Goal: Task Accomplishment & Management: Use online tool/utility

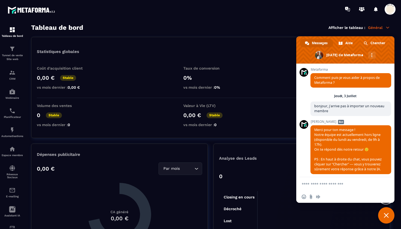
scroll to position [5716, 0]
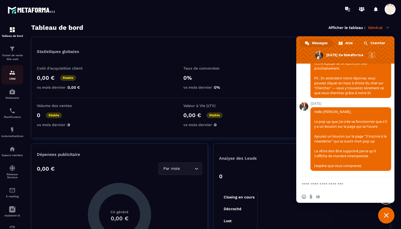
click at [12, 74] on img at bounding box center [12, 72] width 7 height 7
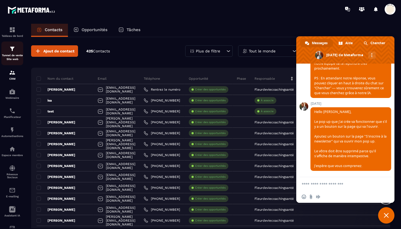
click at [10, 47] on img at bounding box center [12, 49] width 7 height 7
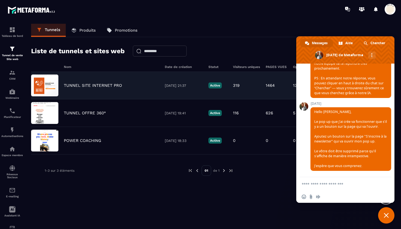
click at [95, 85] on p "TUNNEL SITE INTERNET PRO" at bounding box center [93, 85] width 58 height 5
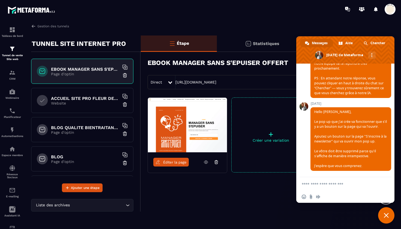
click at [383, 214] on span "Fermer le chat" at bounding box center [386, 215] width 16 height 16
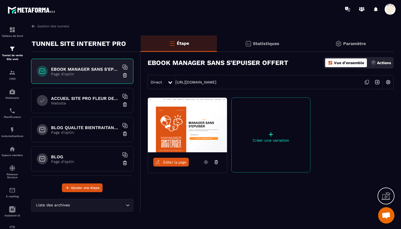
click at [81, 100] on h6 "ACCUEIL SITE PRO FLEUR DE VIE" at bounding box center [85, 98] width 68 height 5
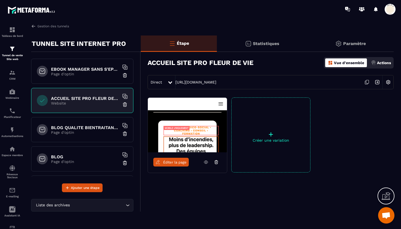
click at [173, 164] on span "Éditer la page" at bounding box center [174, 162] width 23 height 4
